Goal: Navigation & Orientation: Go to known website

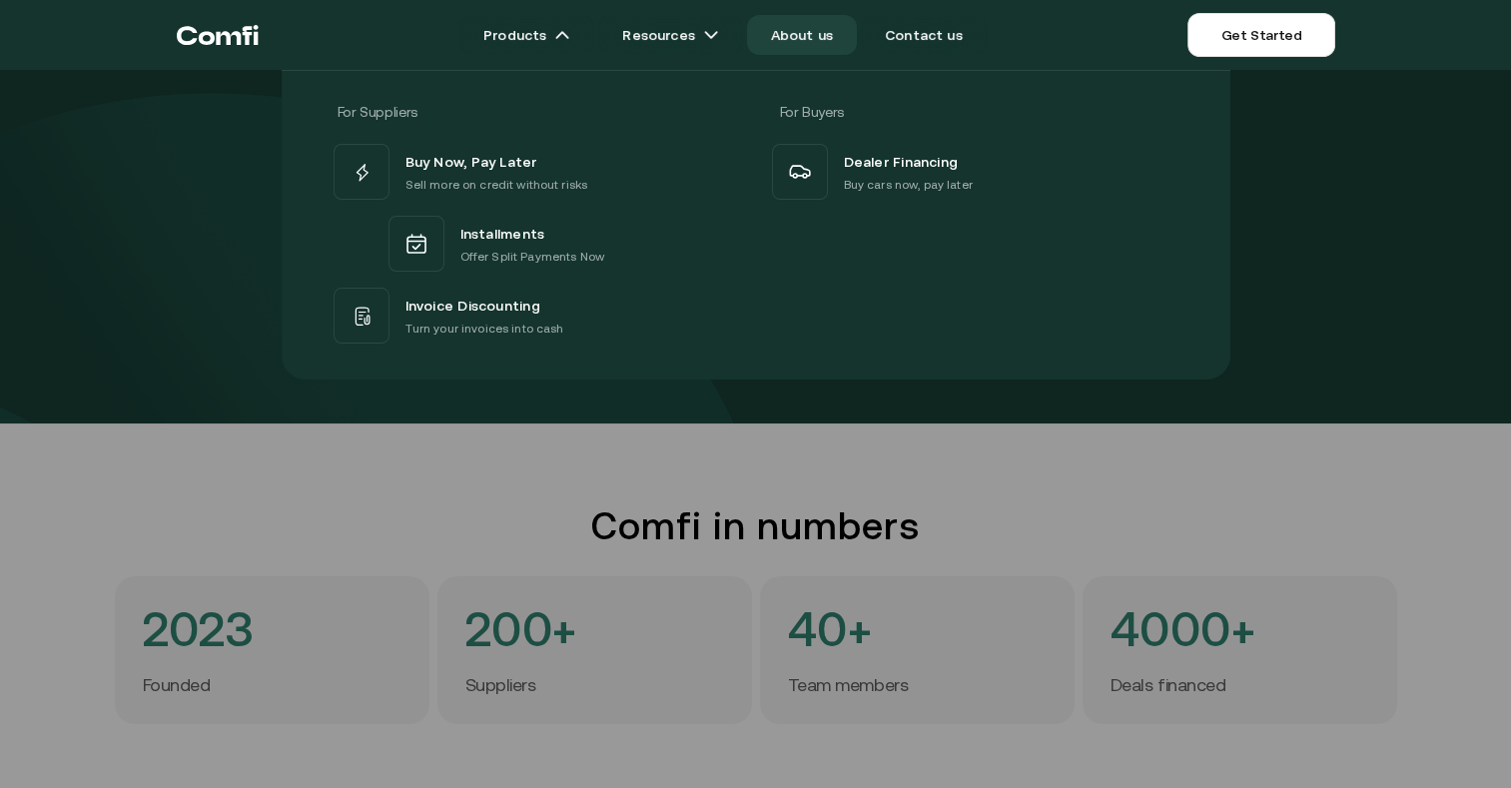
click at [240, 35] on icon "Return to the top of the Comfi home page" at bounding box center [218, 35] width 82 height 60
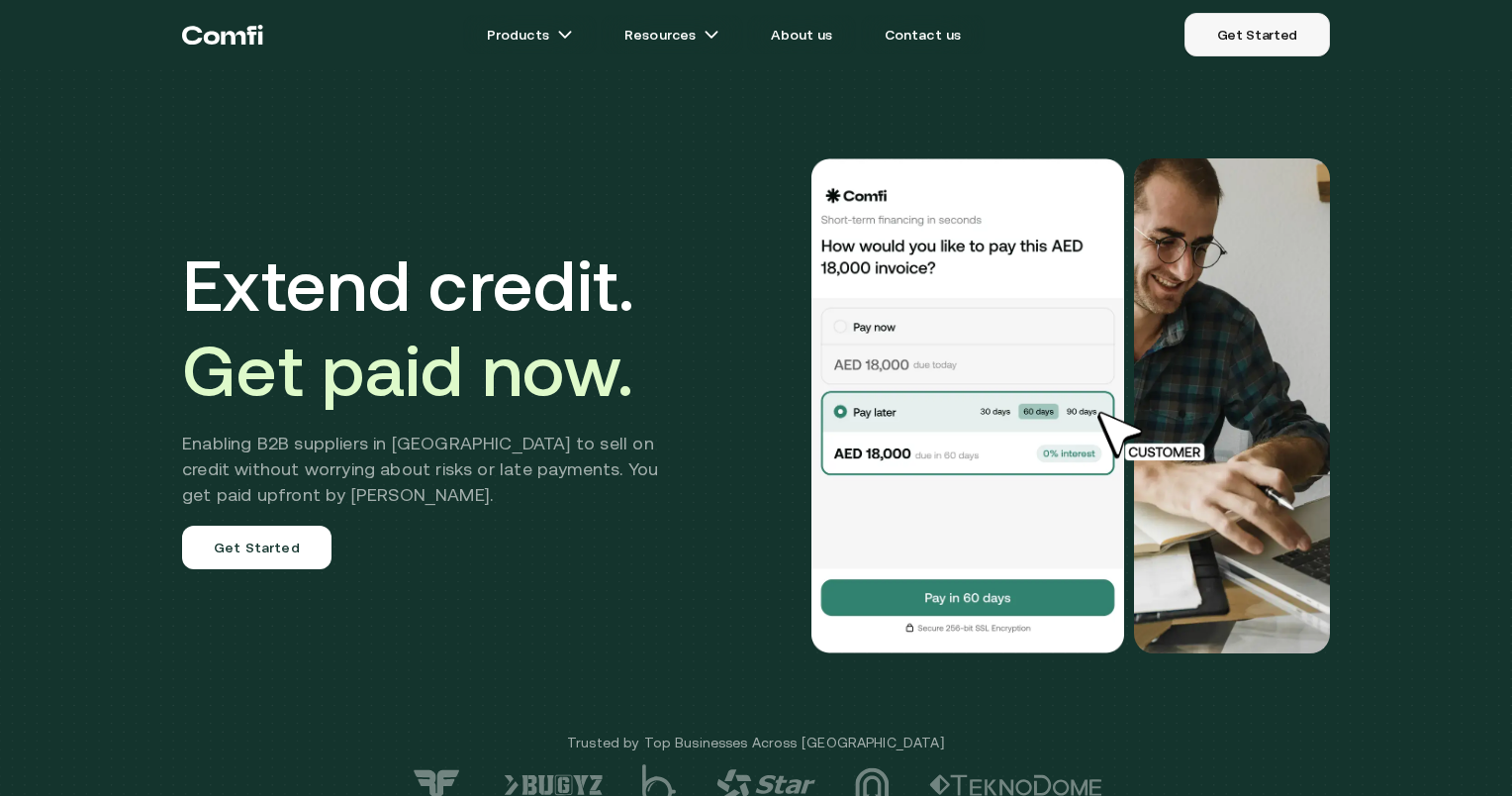
click at [1245, 14] on link "Get Started" at bounding box center [1257, 35] width 146 height 44
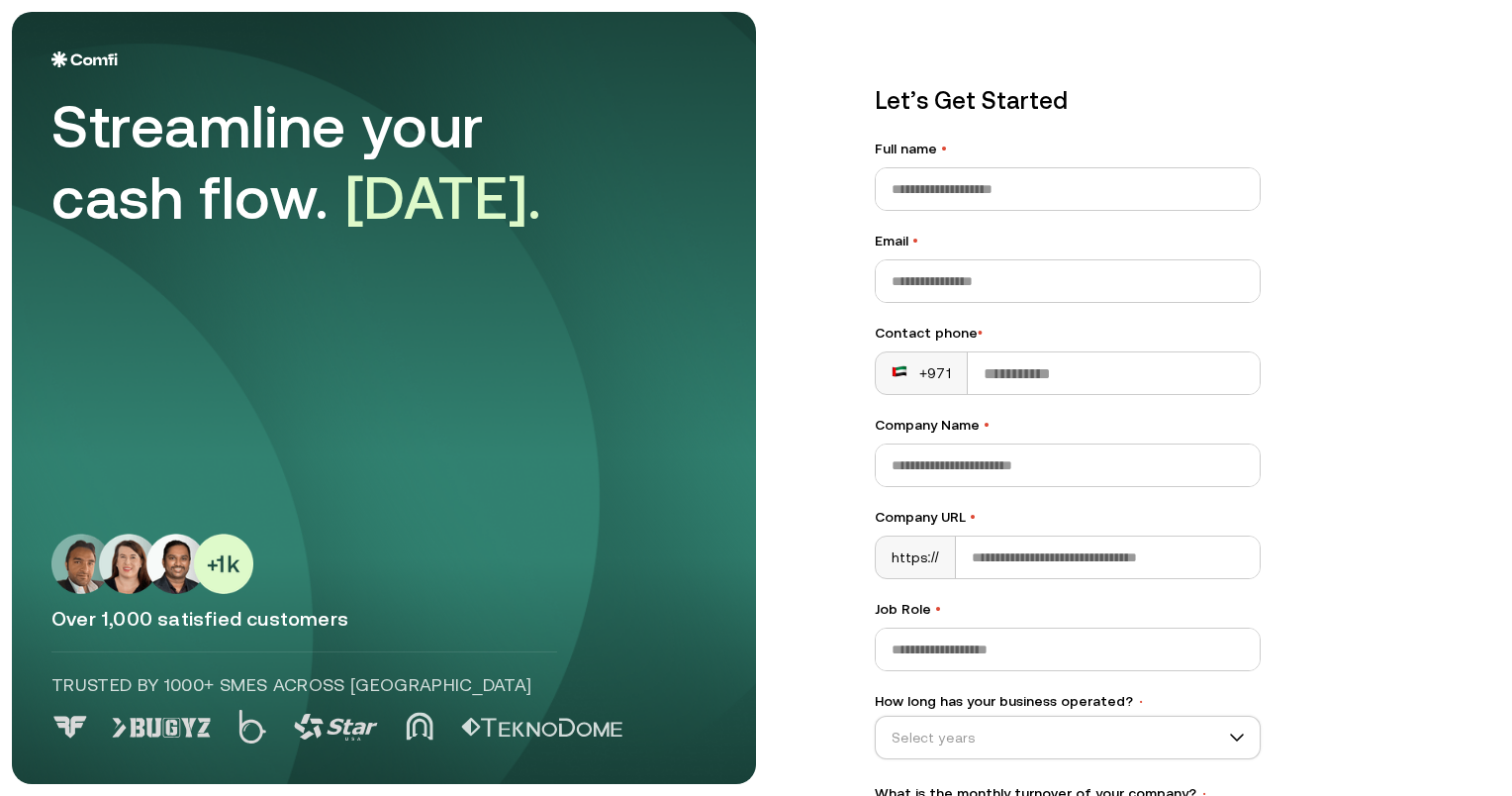
scroll to position [163, 0]
